Goal: Transaction & Acquisition: Purchase product/service

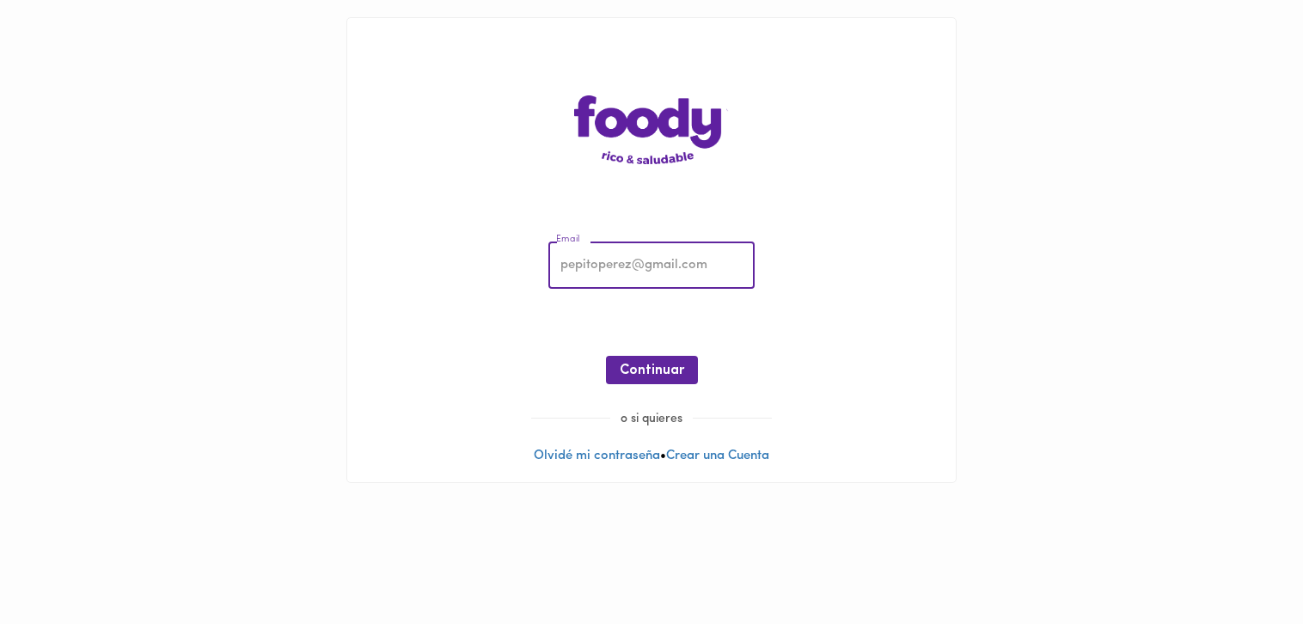
click at [671, 259] on input "email" at bounding box center [651, 265] width 206 height 47
type input "[EMAIL_ADDRESS][DOMAIN_NAME]"
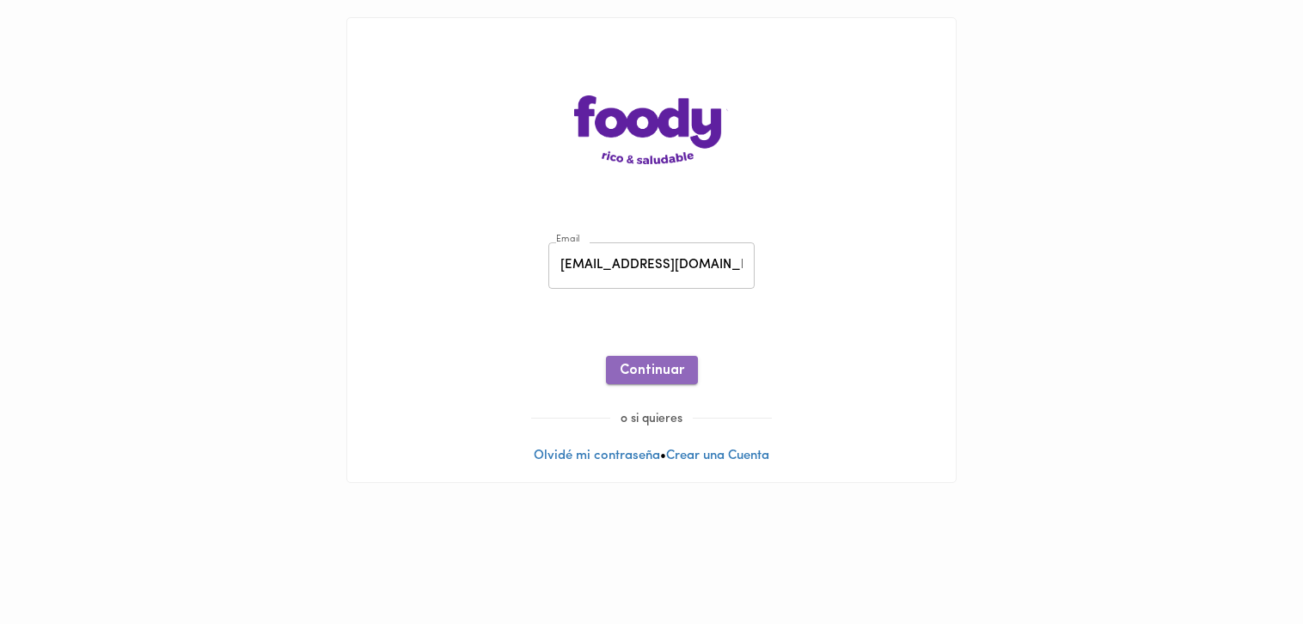
click at [667, 379] on button "Continuar" at bounding box center [652, 370] width 92 height 28
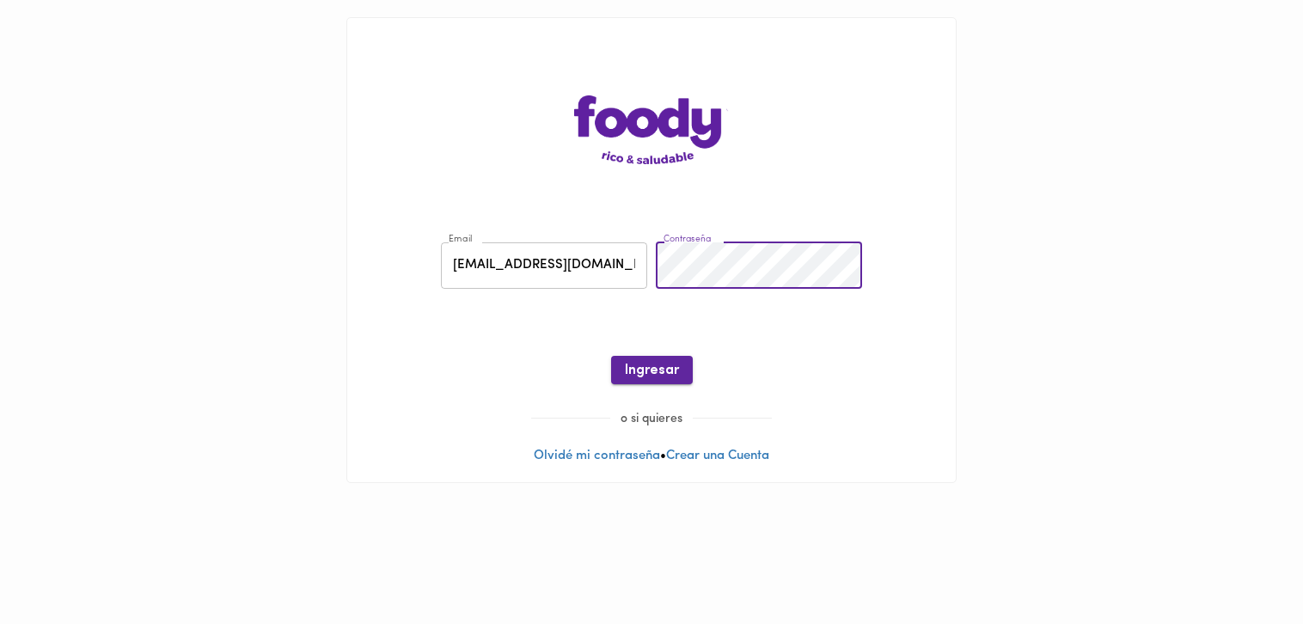
click at [671, 363] on span "Ingresar" at bounding box center [652, 371] width 54 height 16
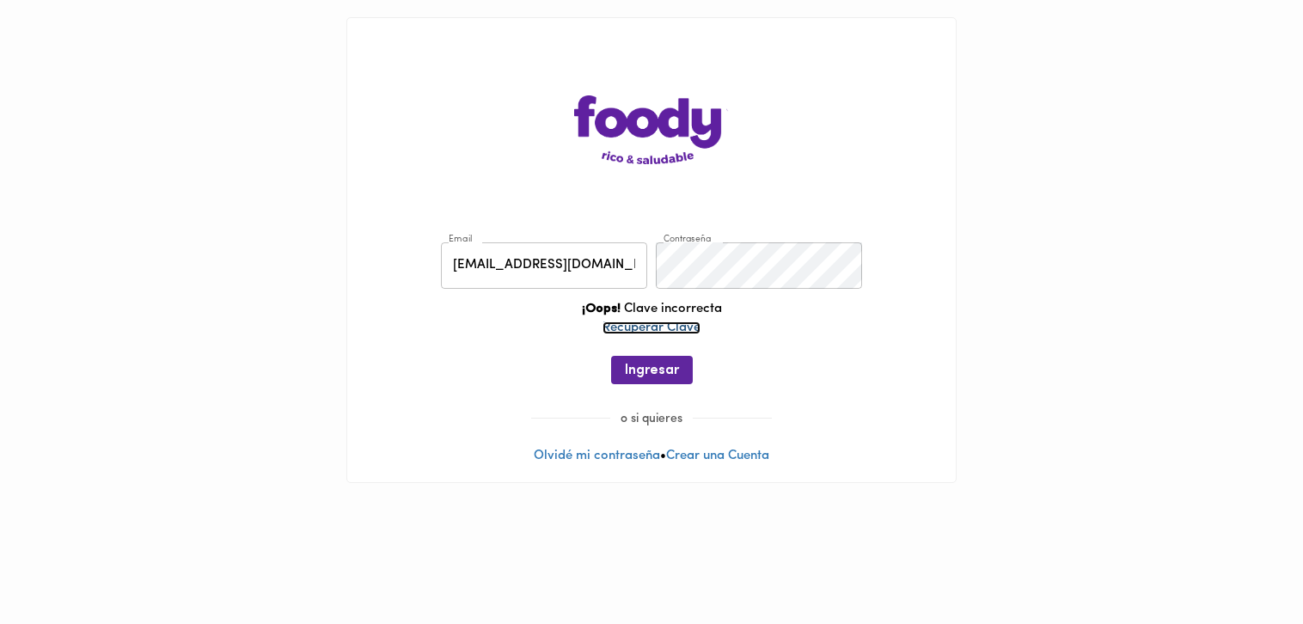
click at [667, 329] on link "Recuperar Clave" at bounding box center [651, 327] width 98 height 13
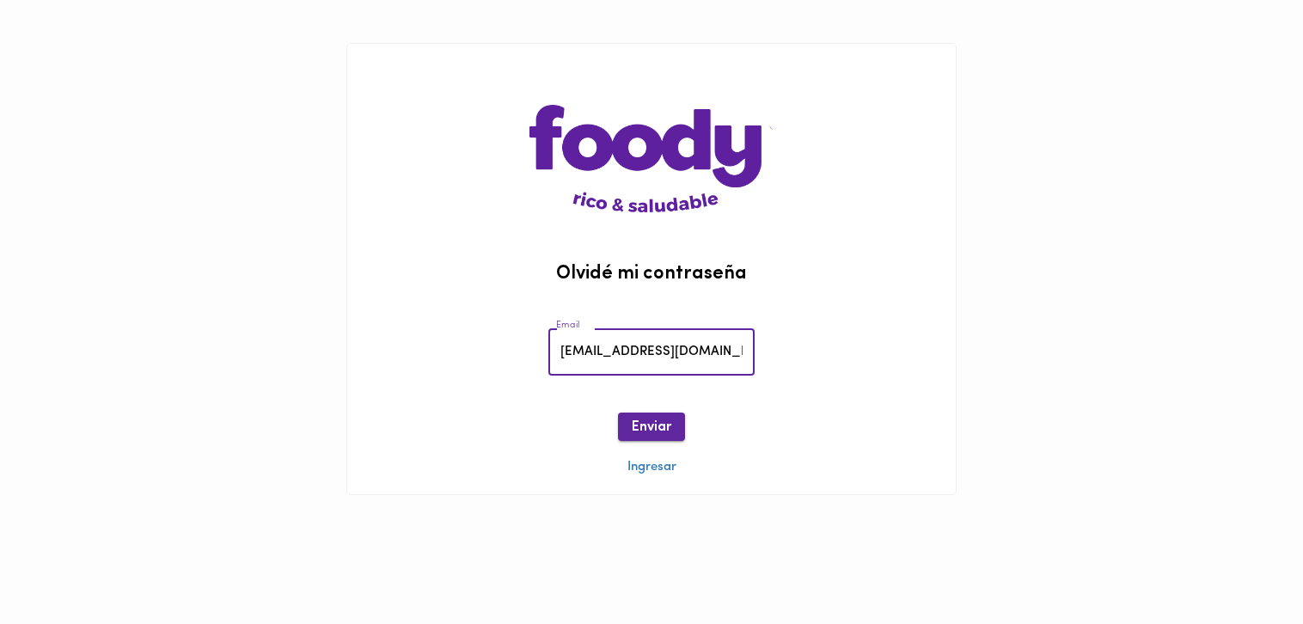
click at [663, 431] on span "Enviar" at bounding box center [652, 427] width 40 height 16
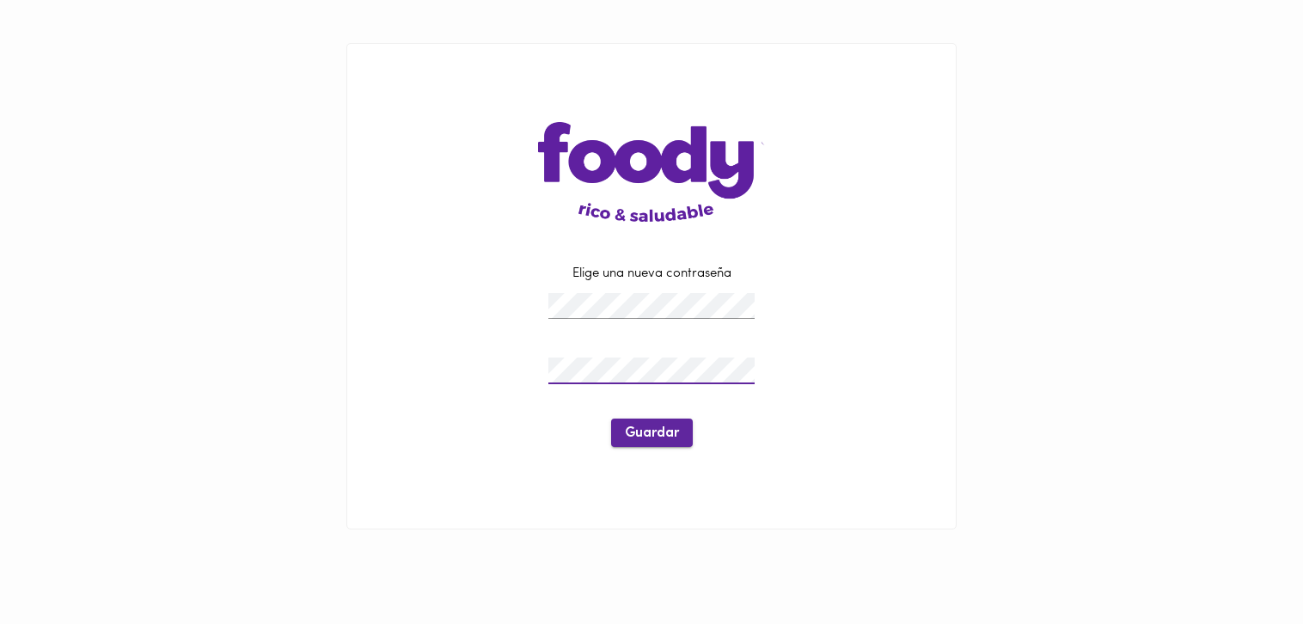
click at [663, 420] on button "Guardar" at bounding box center [652, 432] width 82 height 28
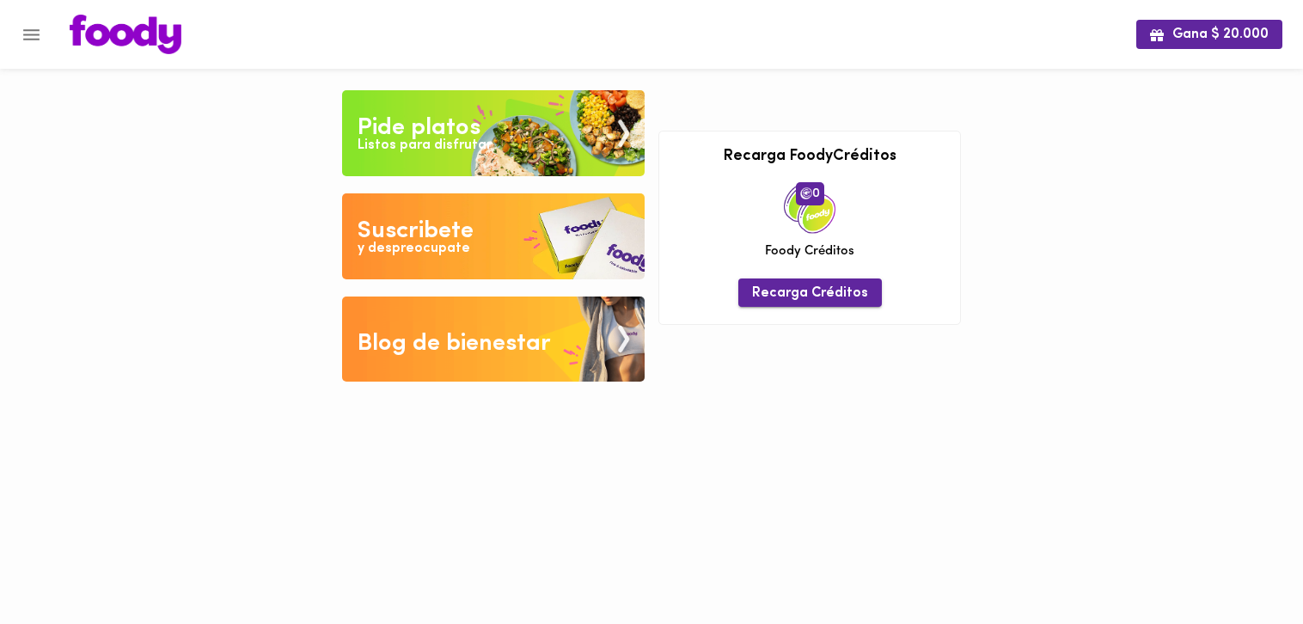
click at [862, 294] on span "Recarga Créditos" at bounding box center [810, 293] width 116 height 16
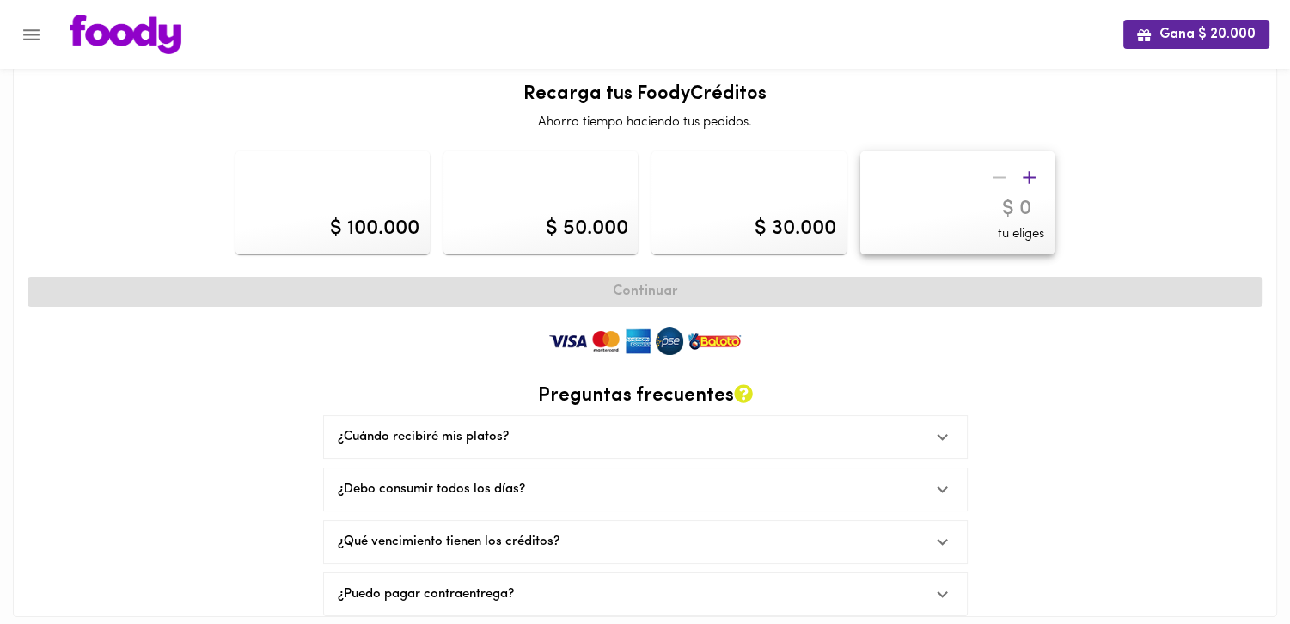
scroll to position [32, 0]
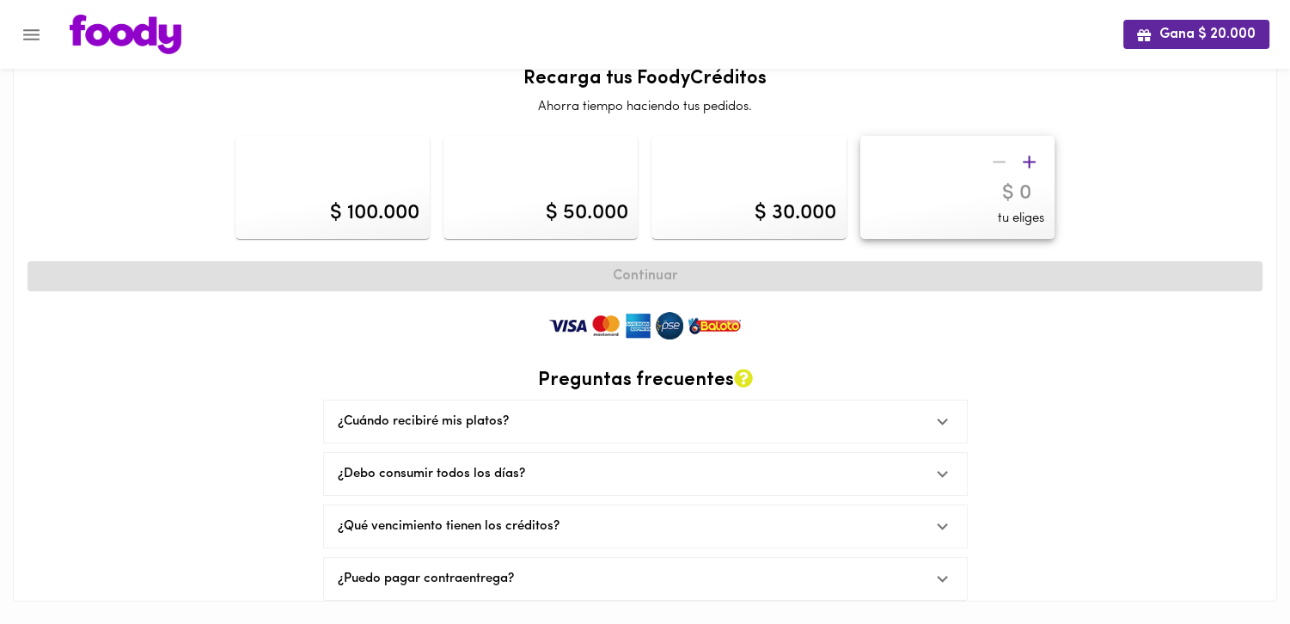
click at [557, 412] on div "¿Cuándo recibiré mis platos?" at bounding box center [629, 421] width 583 height 18
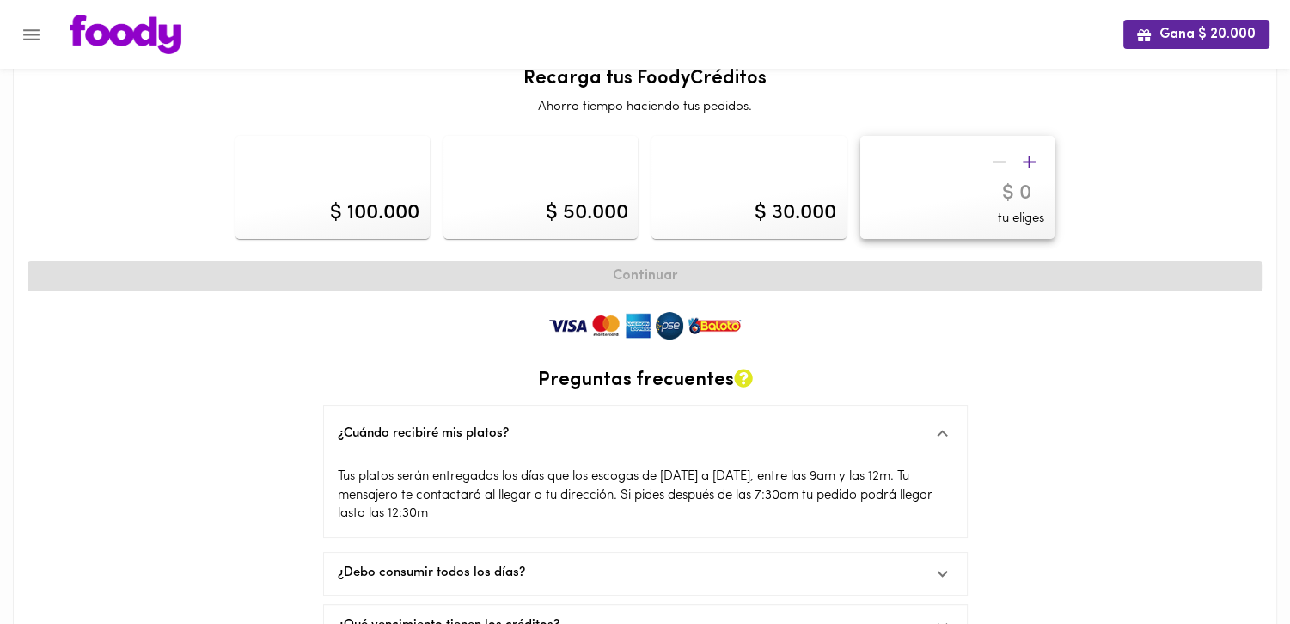
scroll to position [118, 0]
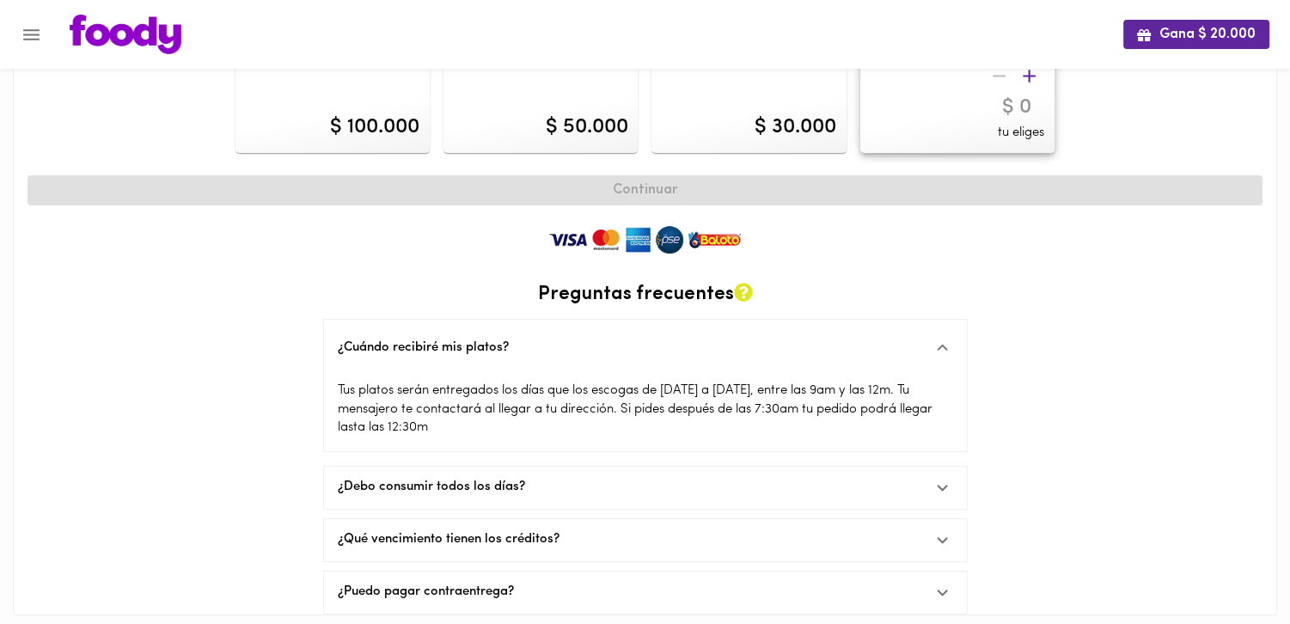
click at [578, 485] on div "¿Debo consumir todos los días?" at bounding box center [629, 487] width 583 height 18
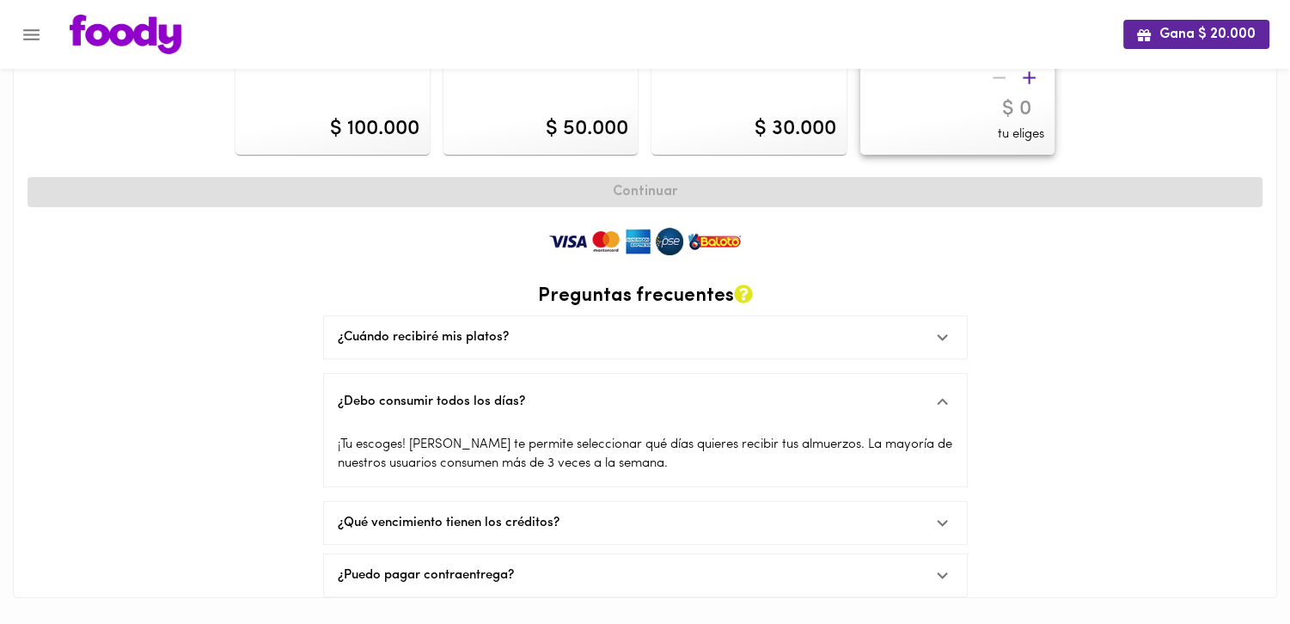
scroll to position [113, 0]
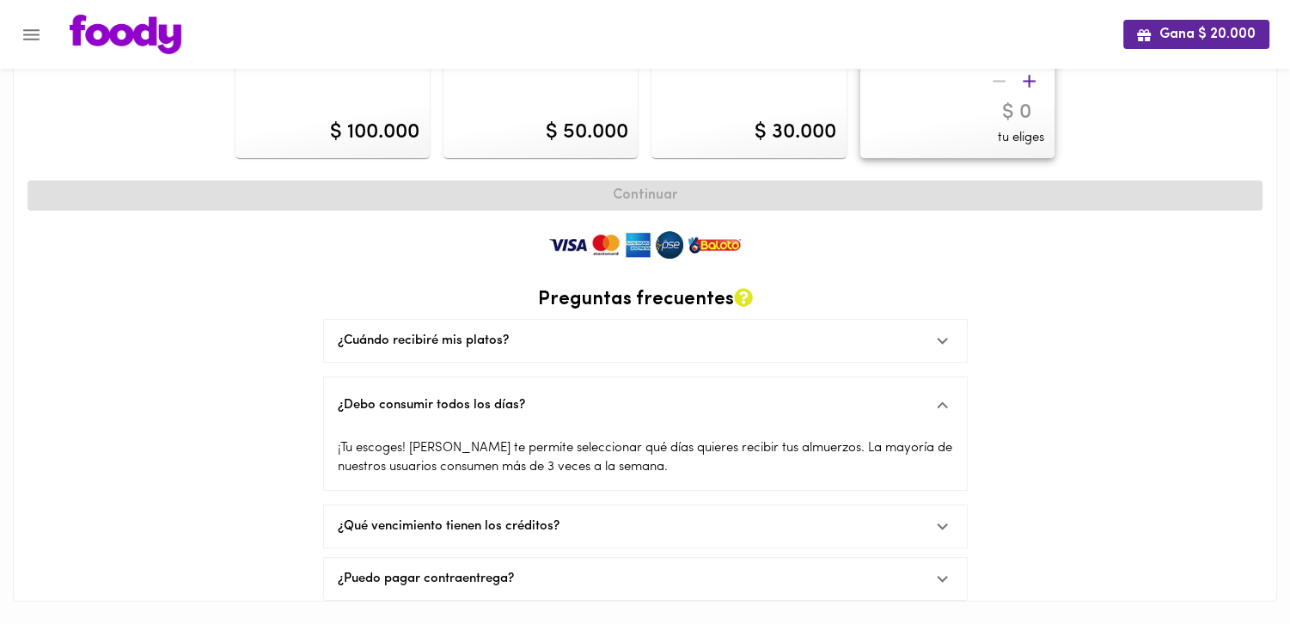
click at [553, 574] on div "¿Puedo pagar contraentrega?" at bounding box center [629, 579] width 583 height 18
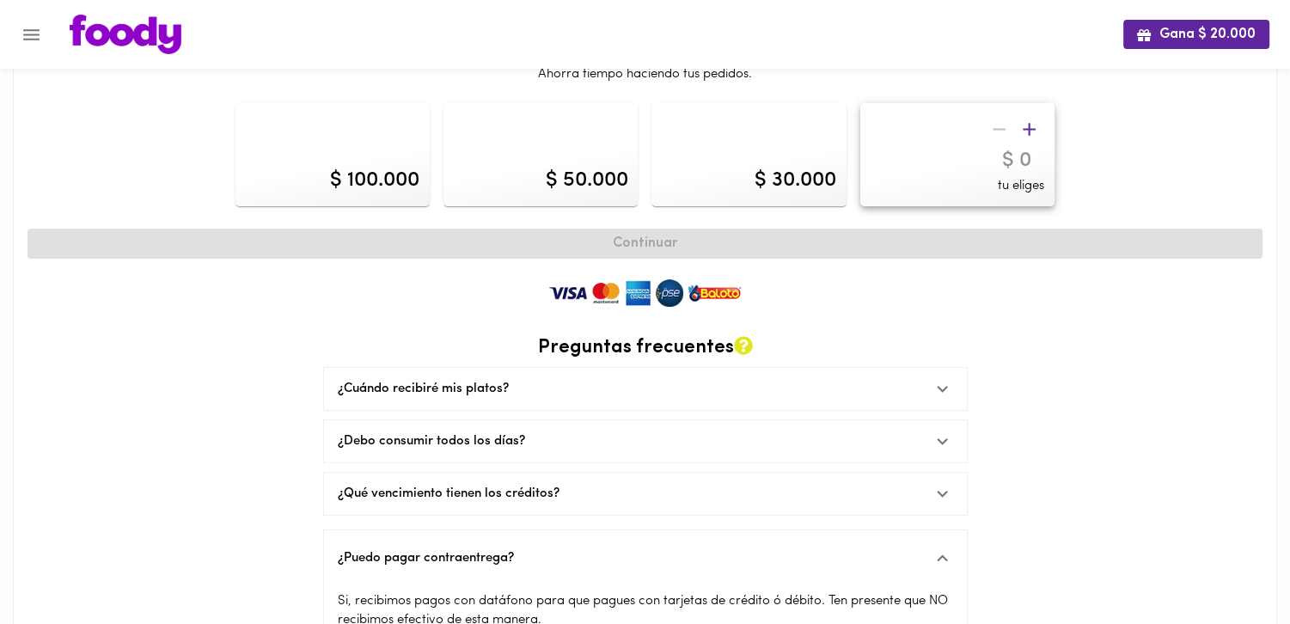
scroll to position [0, 0]
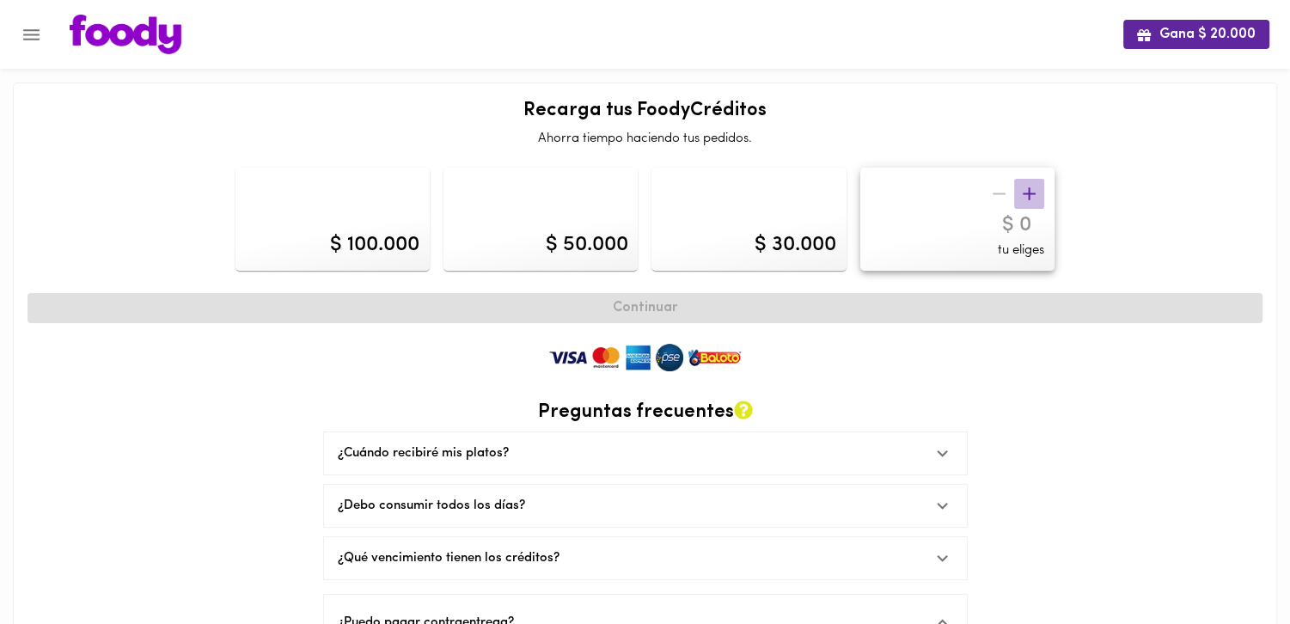
click at [1029, 189] on icon "button" at bounding box center [1028, 193] width 21 height 21
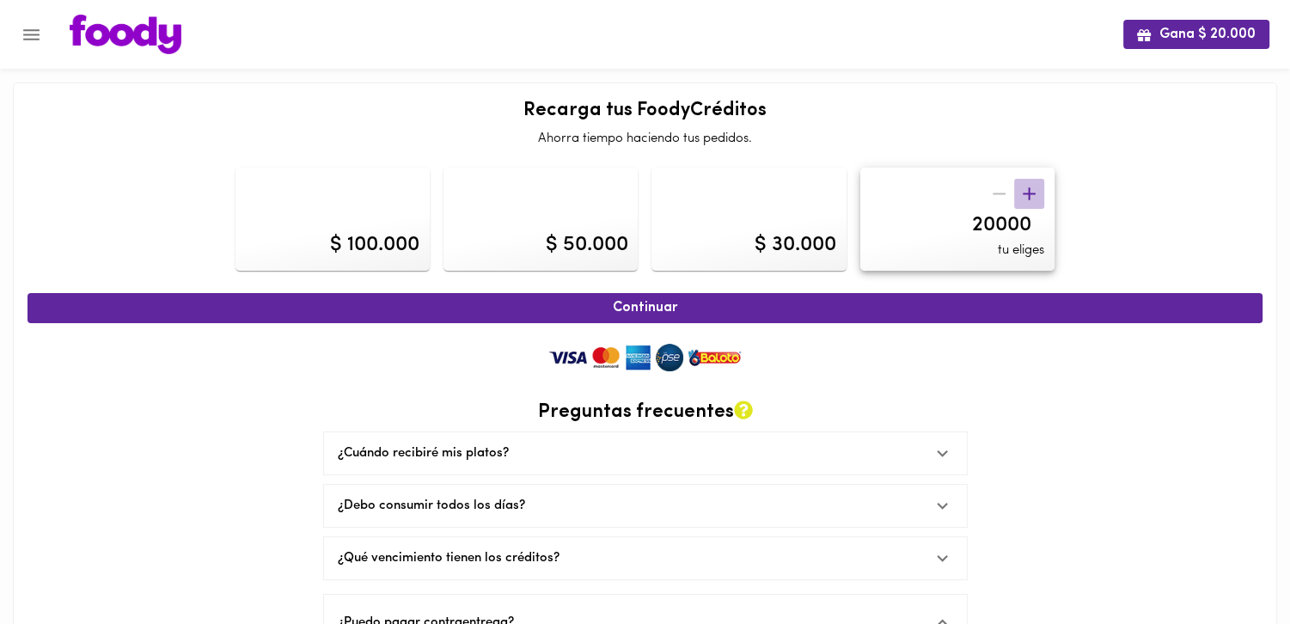
click at [1029, 189] on icon "button" at bounding box center [1028, 193] width 21 height 21
click at [1002, 190] on icon "button" at bounding box center [998, 193] width 21 height 21
click at [1030, 189] on icon "button" at bounding box center [1028, 193] width 21 height 21
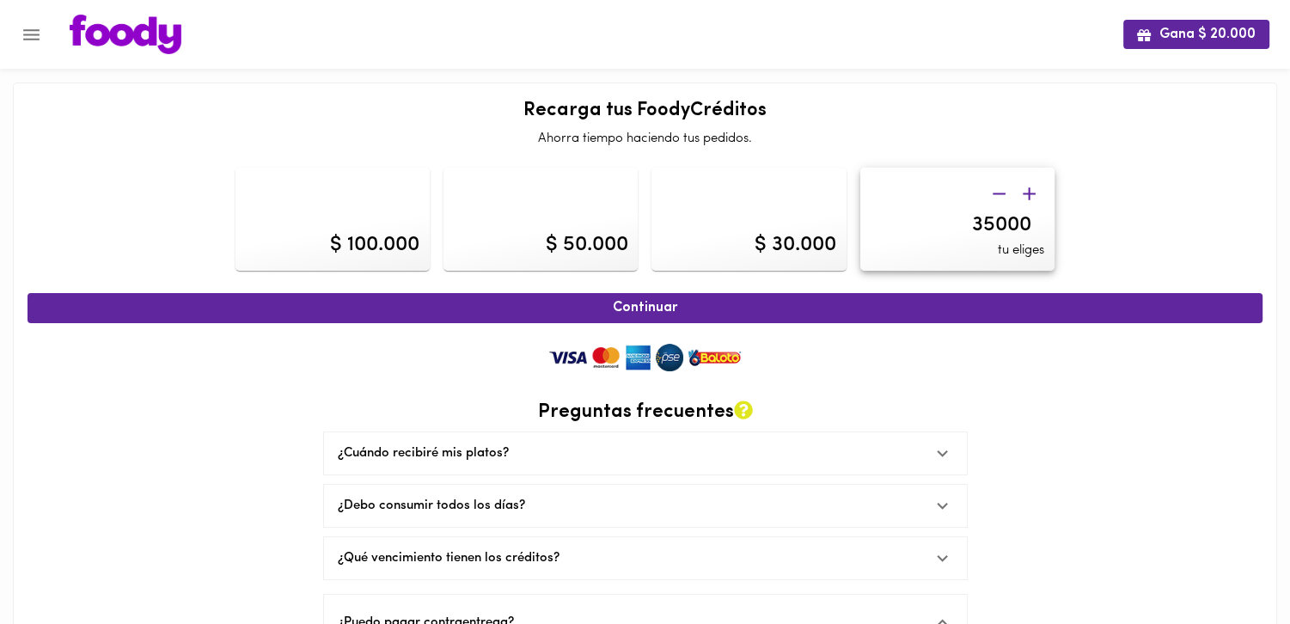
click at [1030, 189] on icon "button" at bounding box center [1028, 193] width 21 height 21
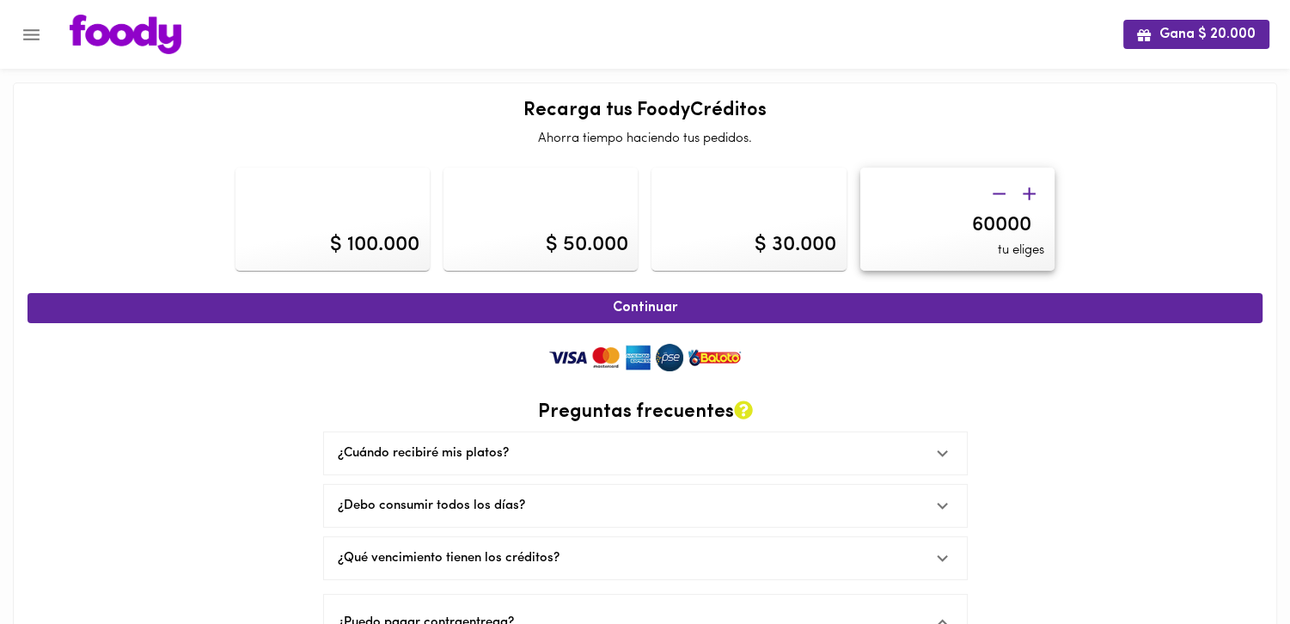
click at [1030, 189] on icon "button" at bounding box center [1028, 193] width 21 height 21
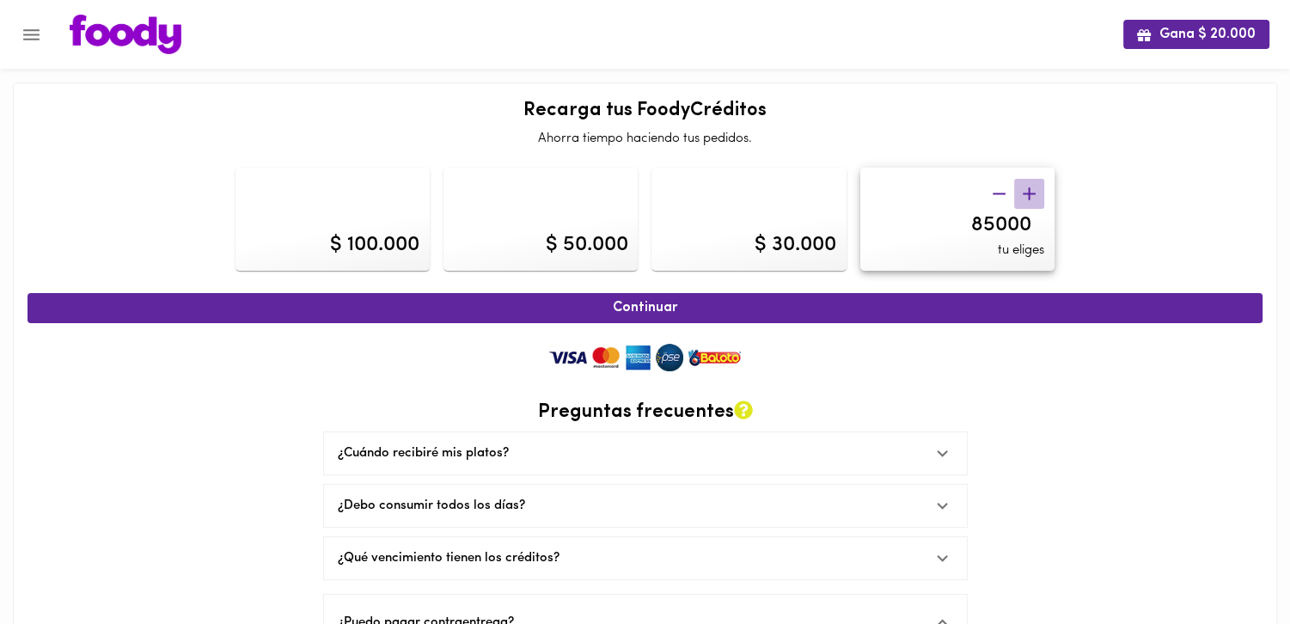
click at [1030, 189] on icon "button" at bounding box center [1028, 193] width 21 height 21
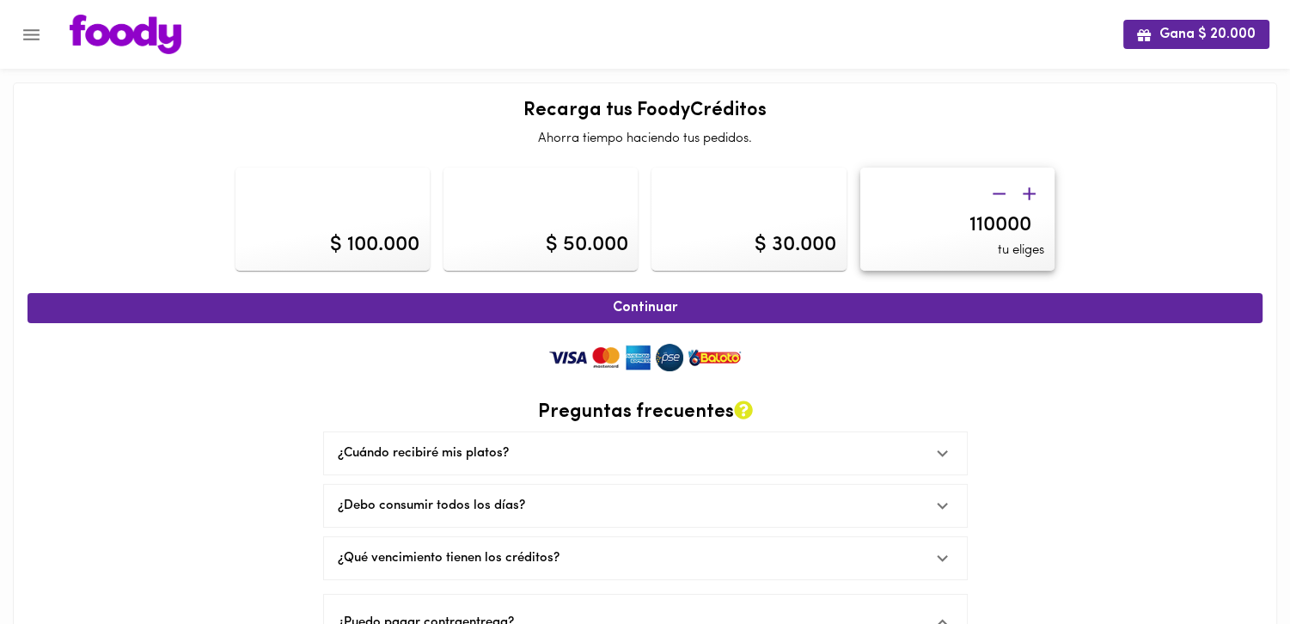
click at [1030, 189] on icon "button" at bounding box center [1028, 193] width 21 height 21
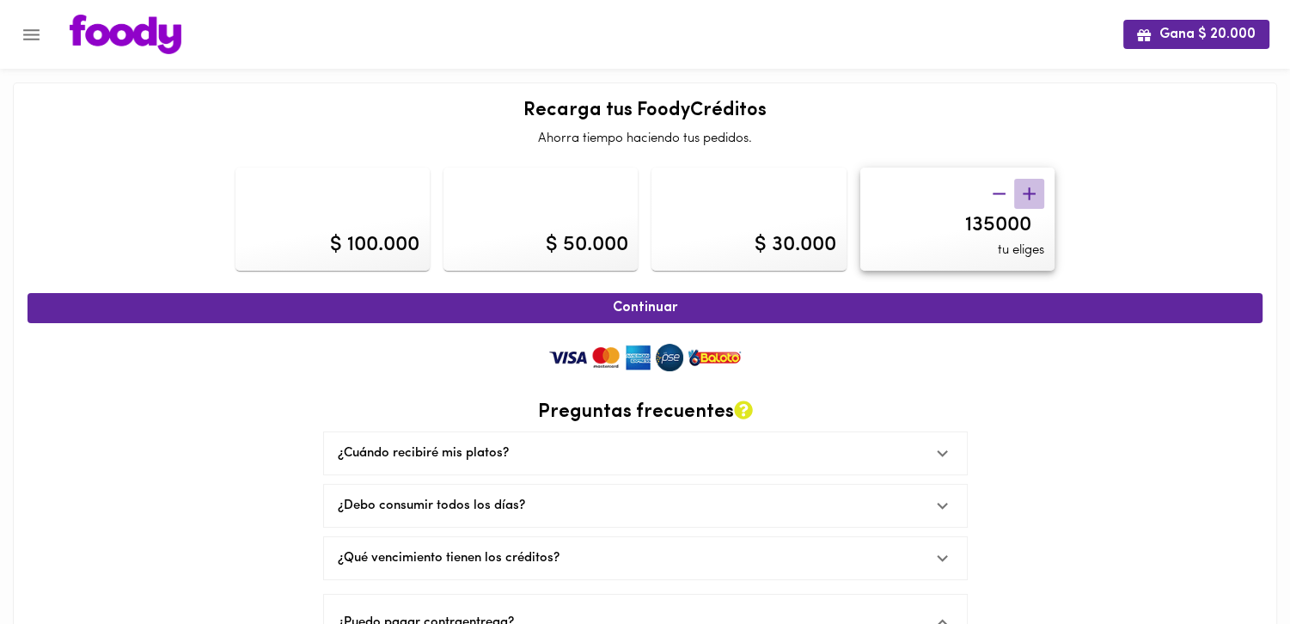
click at [1030, 189] on icon "button" at bounding box center [1028, 193] width 21 height 21
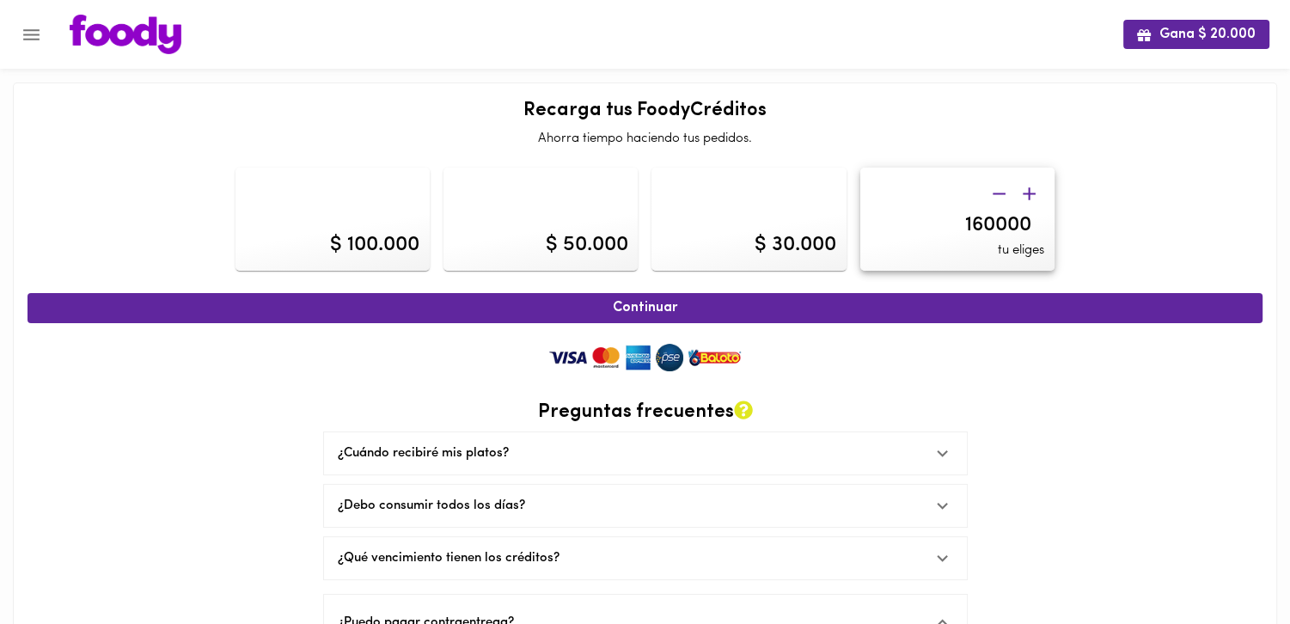
click at [1030, 189] on icon "button" at bounding box center [1028, 193] width 21 height 21
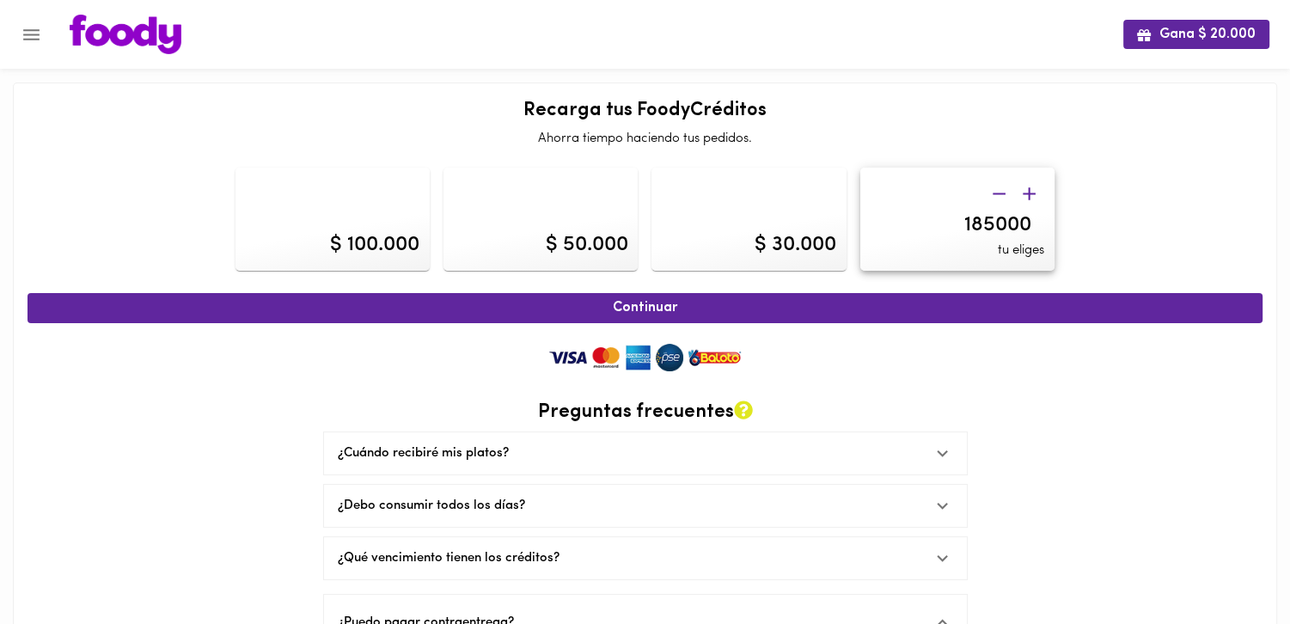
click at [1030, 189] on icon "button" at bounding box center [1028, 193] width 21 height 21
type input "200000"
click at [939, 319] on button "Continuar" at bounding box center [644, 308] width 1235 height 30
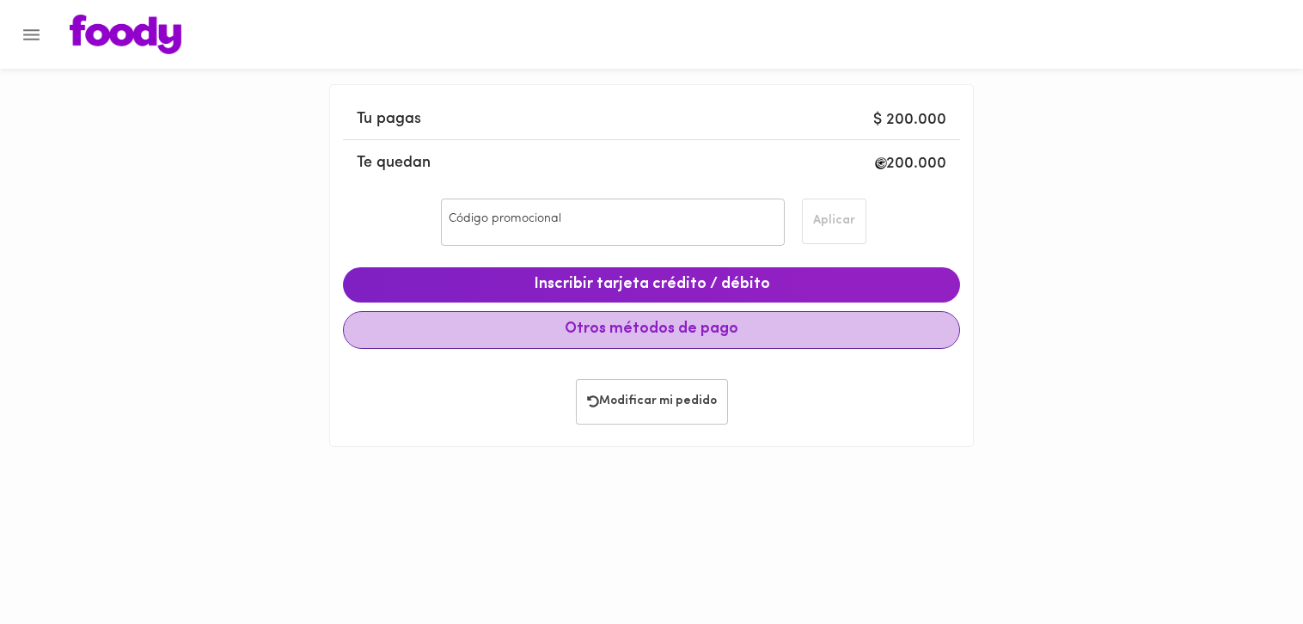
click at [753, 331] on span "Otros métodos de pago" at bounding box center [651, 329] width 588 height 19
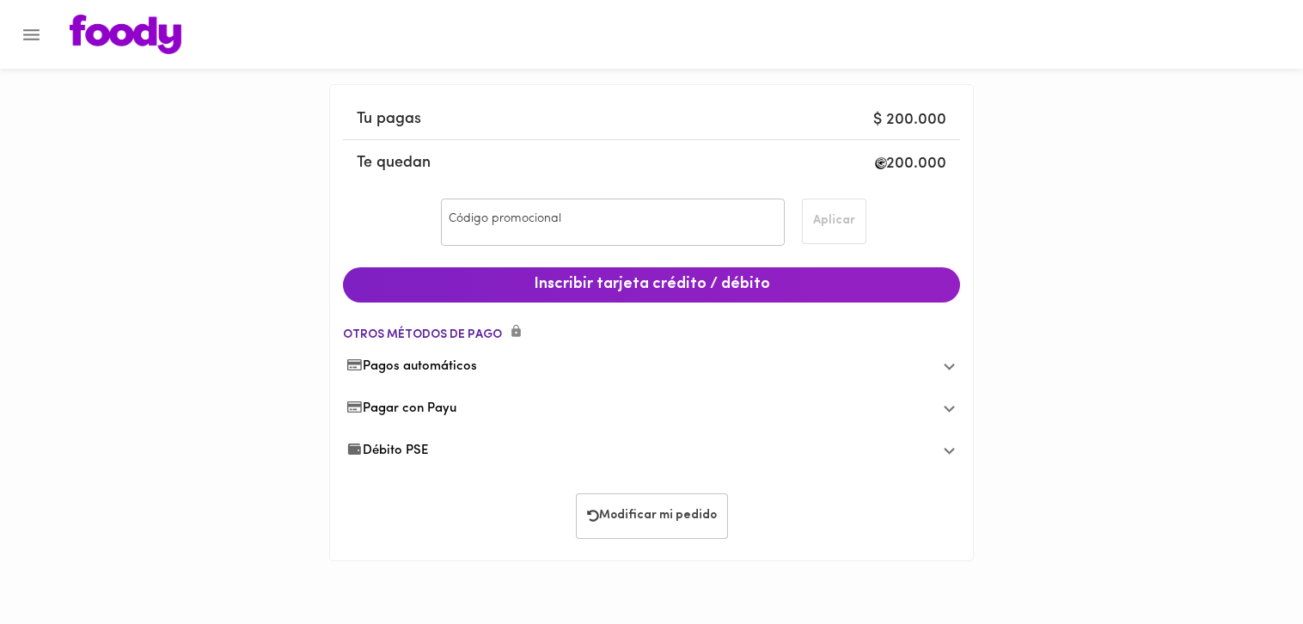
click at [482, 406] on div "Pagar con Payu" at bounding box center [637, 409] width 582 height 18
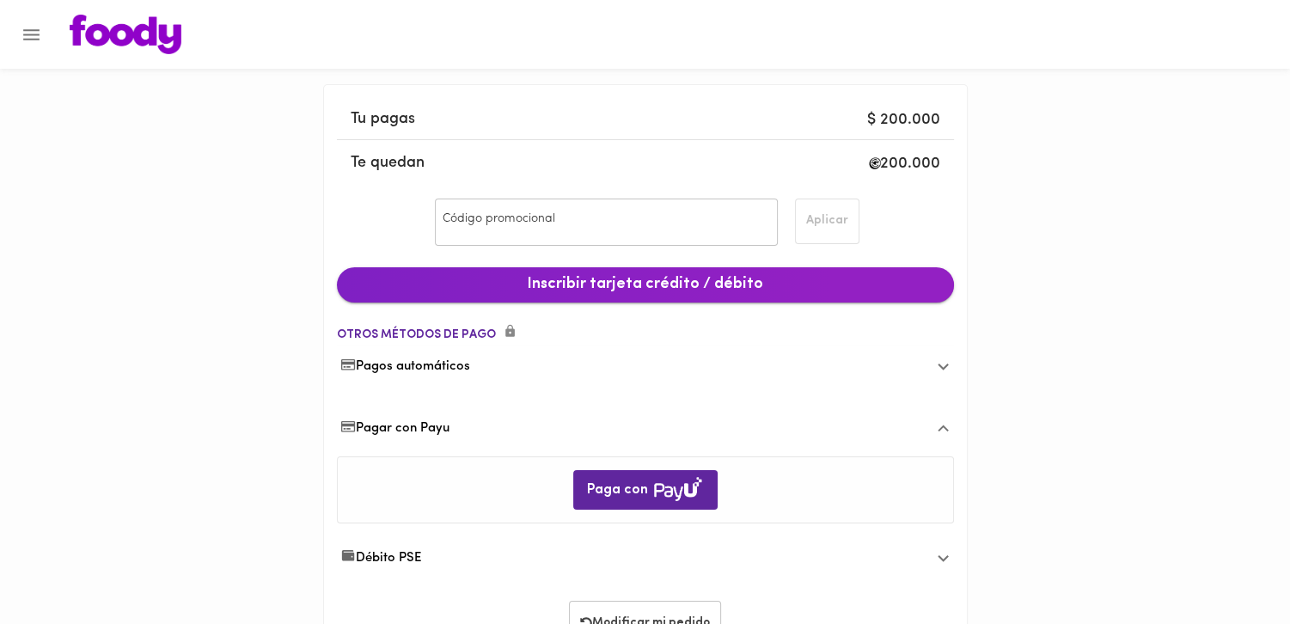
click at [691, 295] on span "Inscribir tarjeta crédito / débito" at bounding box center [645, 285] width 589 height 19
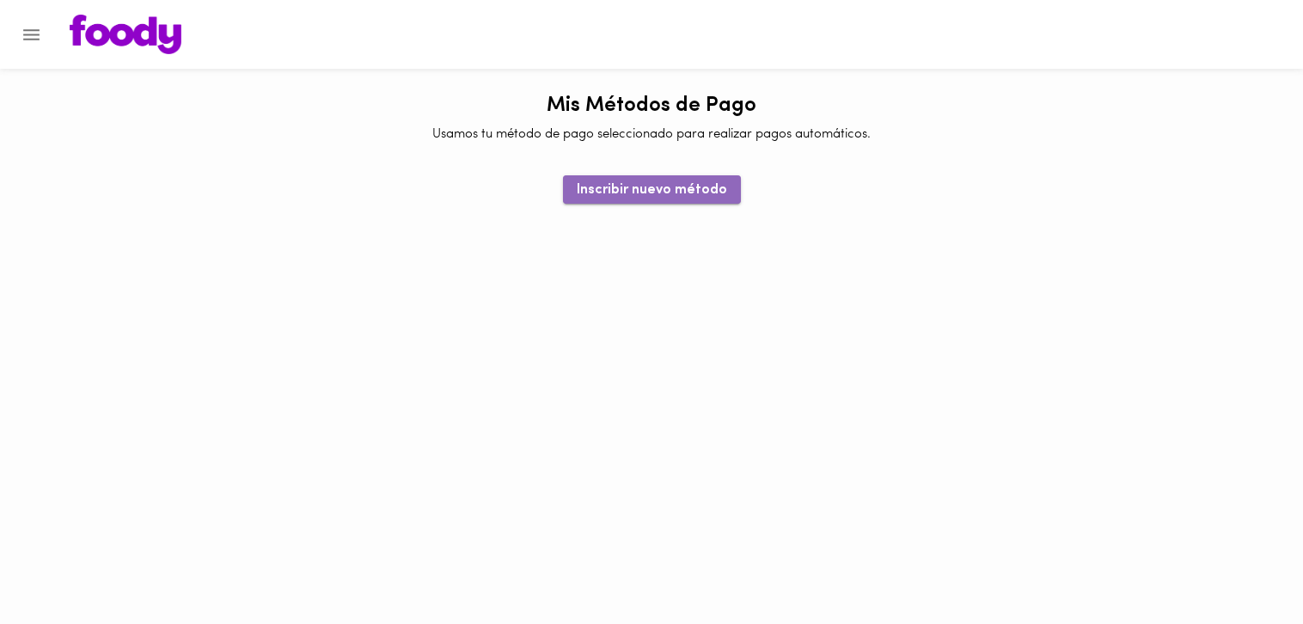
click at [684, 186] on span "Inscribir nuevo método" at bounding box center [652, 190] width 150 height 16
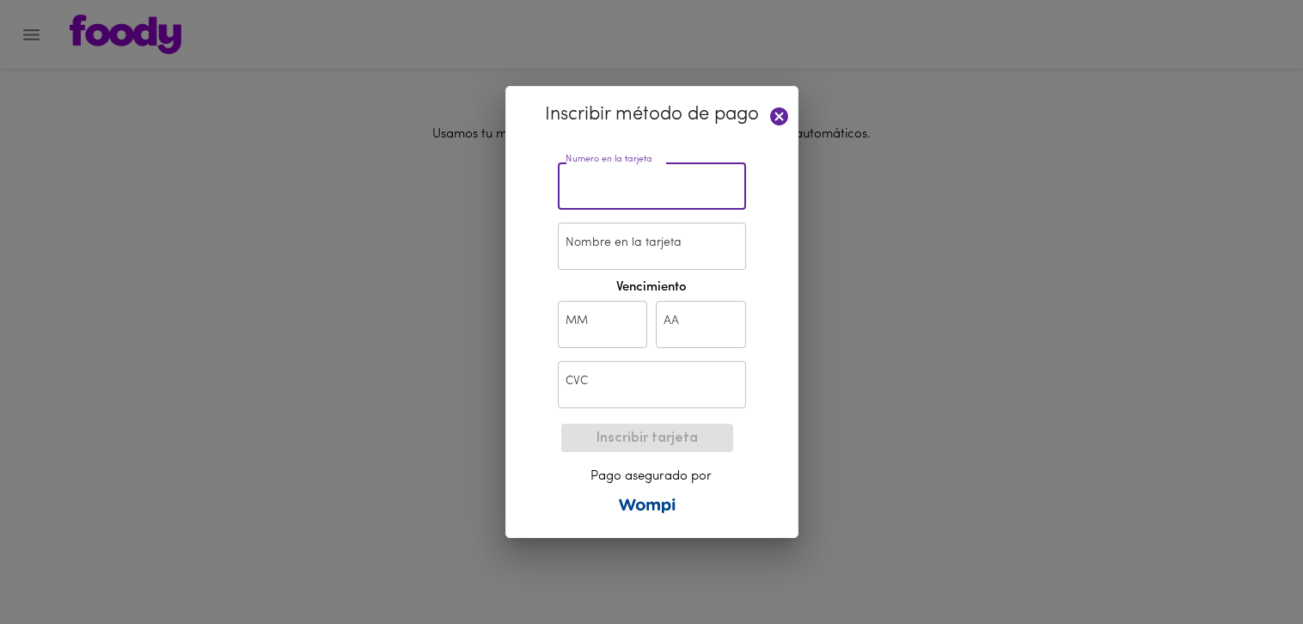
click at [702, 191] on input "text" at bounding box center [652, 185] width 188 height 47
click at [787, 109] on icon at bounding box center [778, 116] width 21 height 21
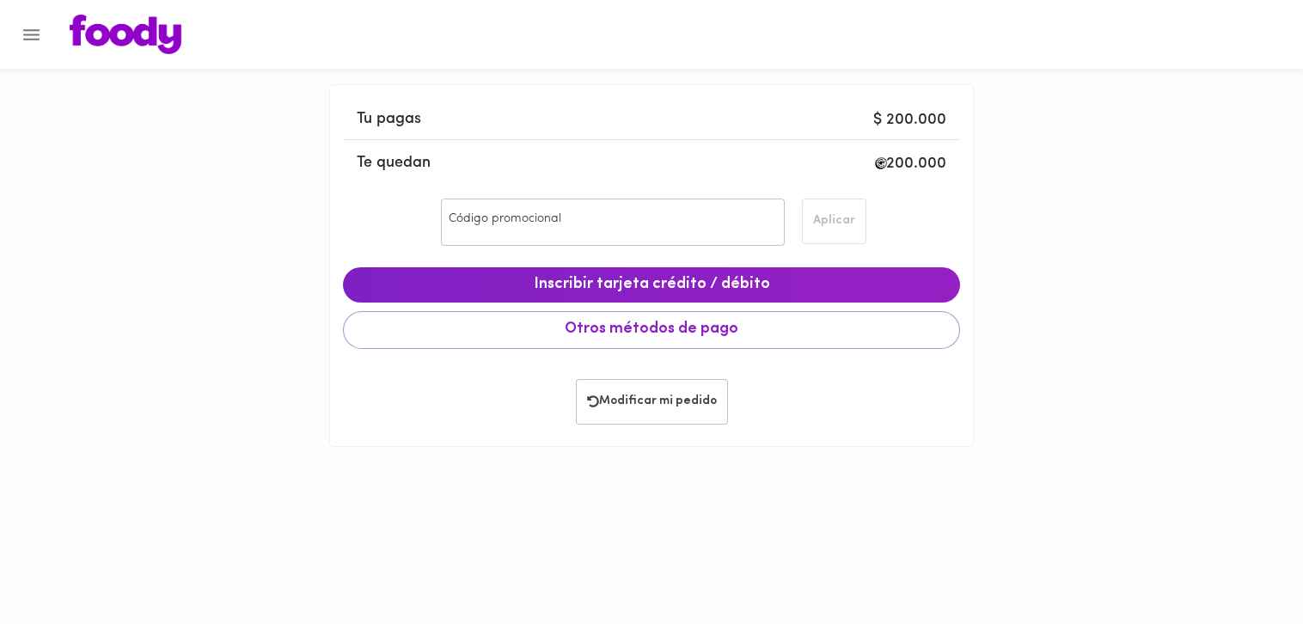
click at [25, 48] on button "Menu" at bounding box center [31, 35] width 42 height 42
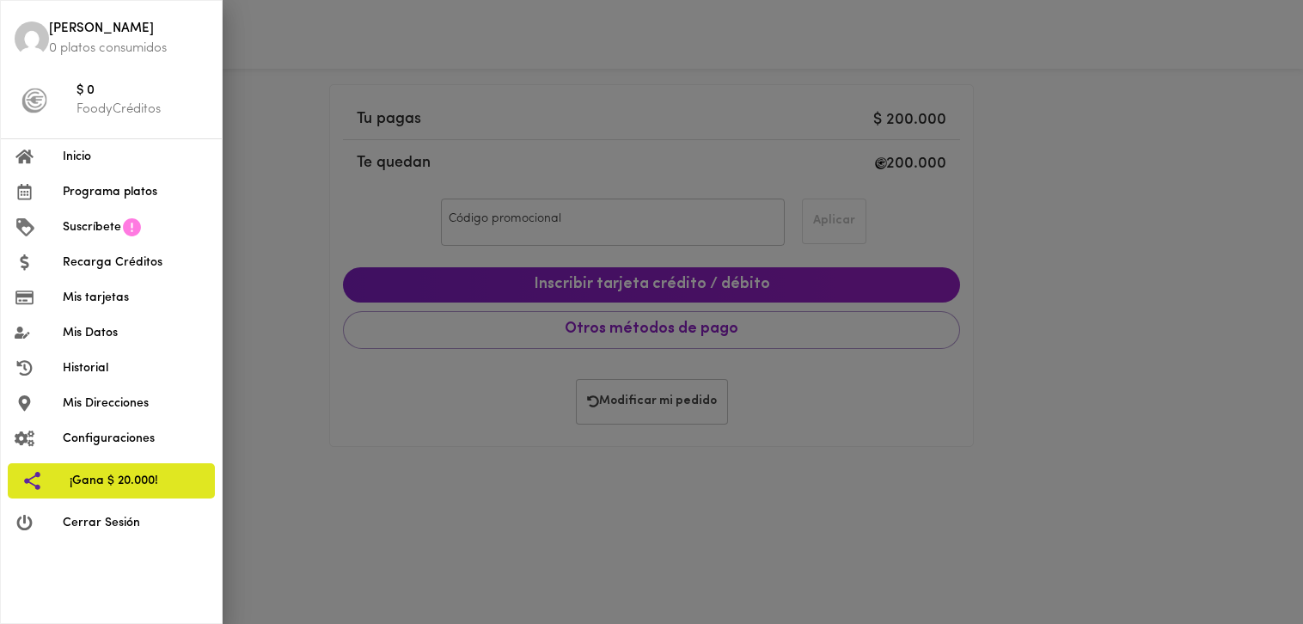
click at [122, 159] on span "Inicio" at bounding box center [135, 157] width 145 height 18
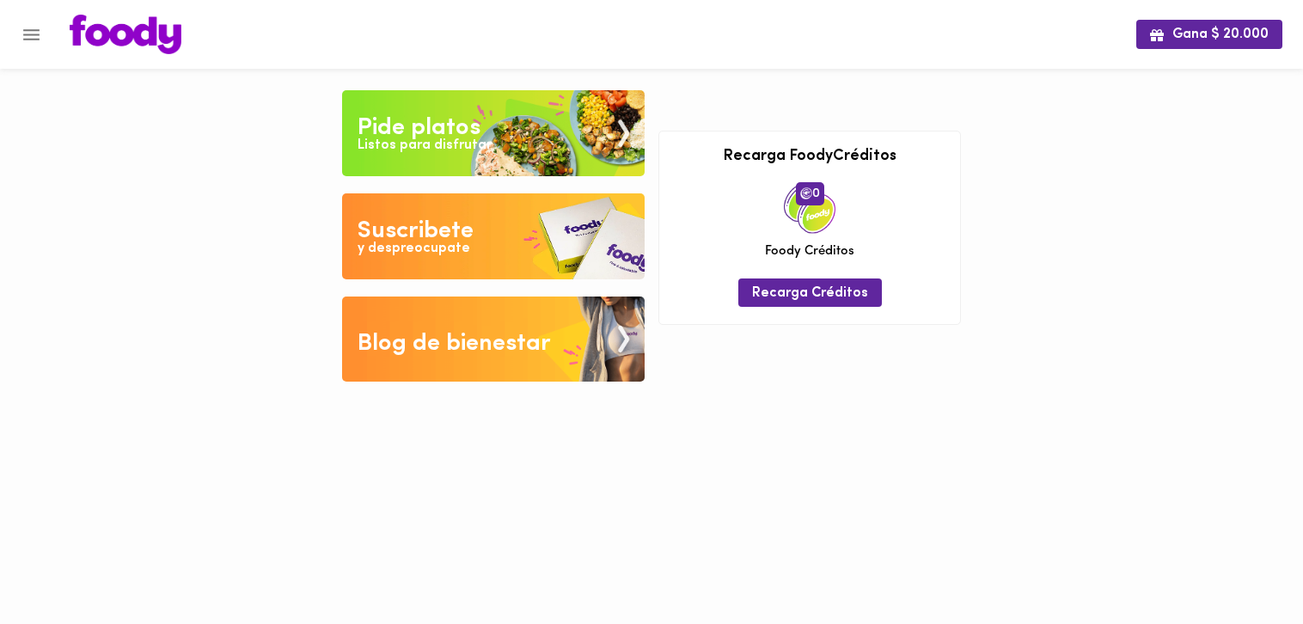
click at [504, 132] on img at bounding box center [493, 133] width 302 height 86
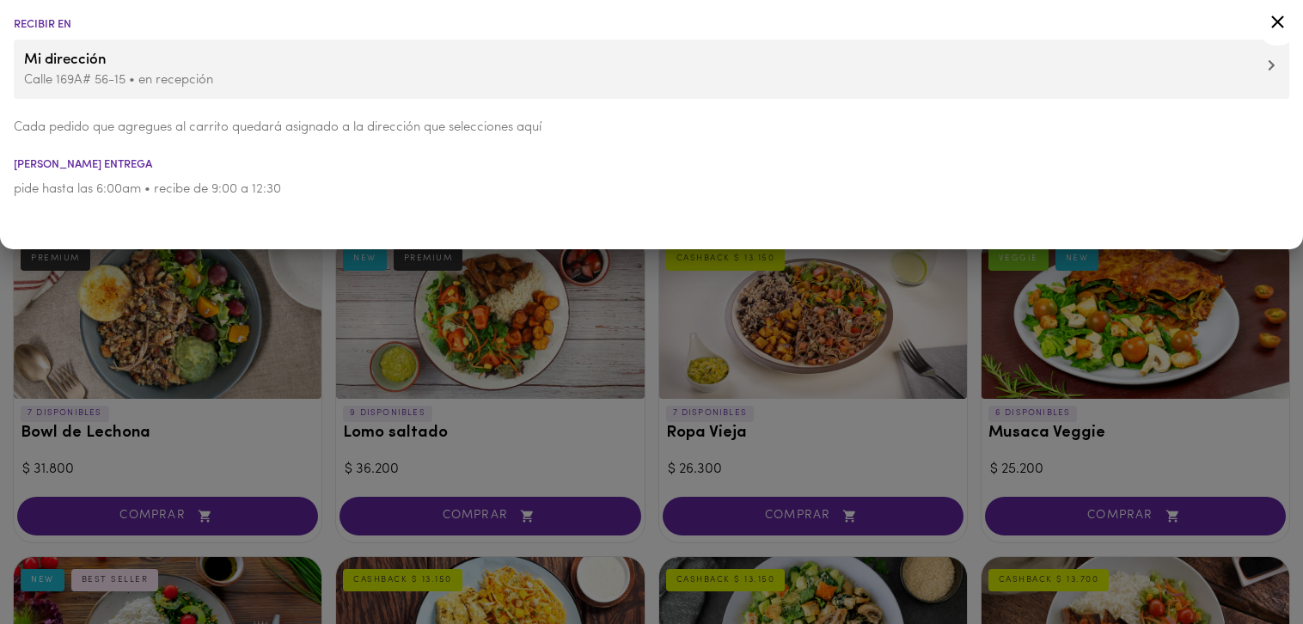
click at [1280, 33] on div at bounding box center [1277, 24] width 42 height 41
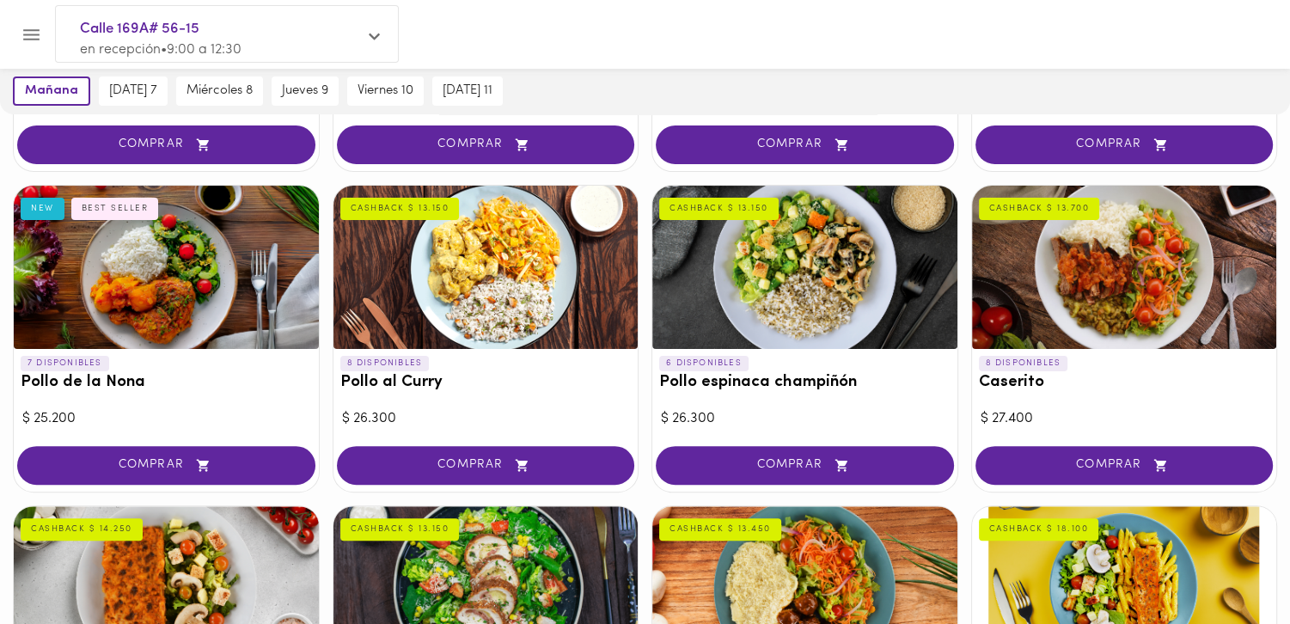
scroll to position [516, 0]
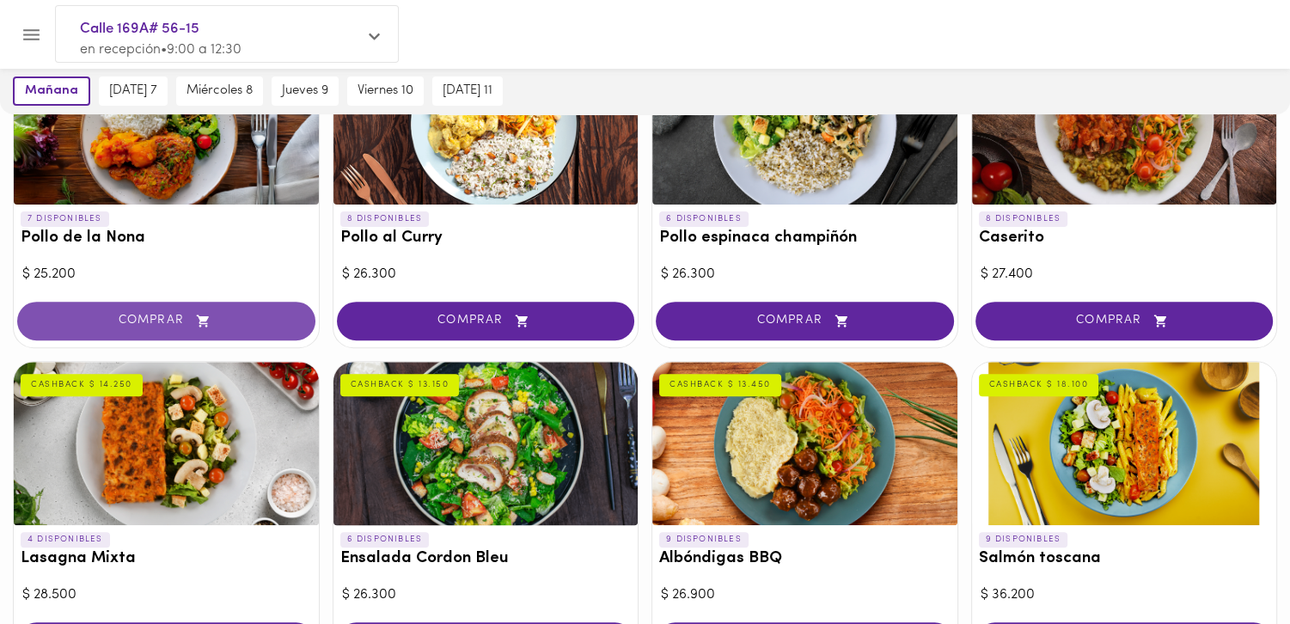
click at [129, 328] on button "COMPRAR" at bounding box center [166, 321] width 298 height 39
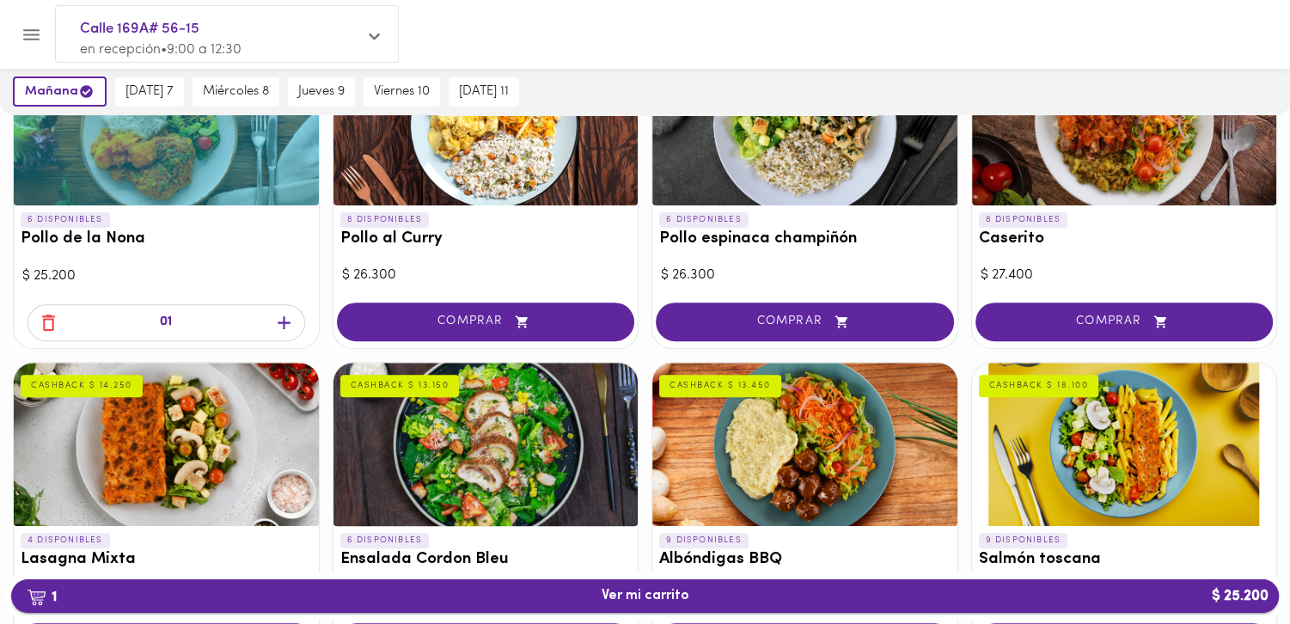
click at [1129, 601] on span "1 Ver mi carrito $ 25.200" at bounding box center [645, 596] width 1240 height 16
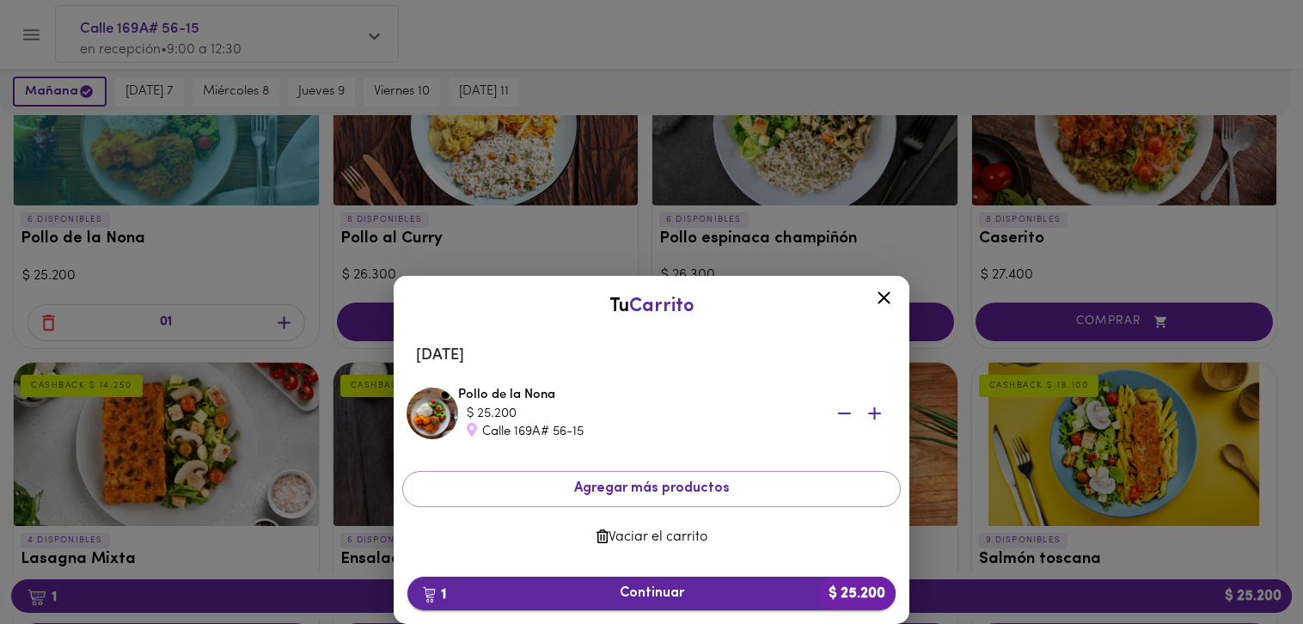
click at [709, 597] on span "1 Continuar $ 25.200" at bounding box center [651, 593] width 461 height 16
